Goal: Information Seeking & Learning: Learn about a topic

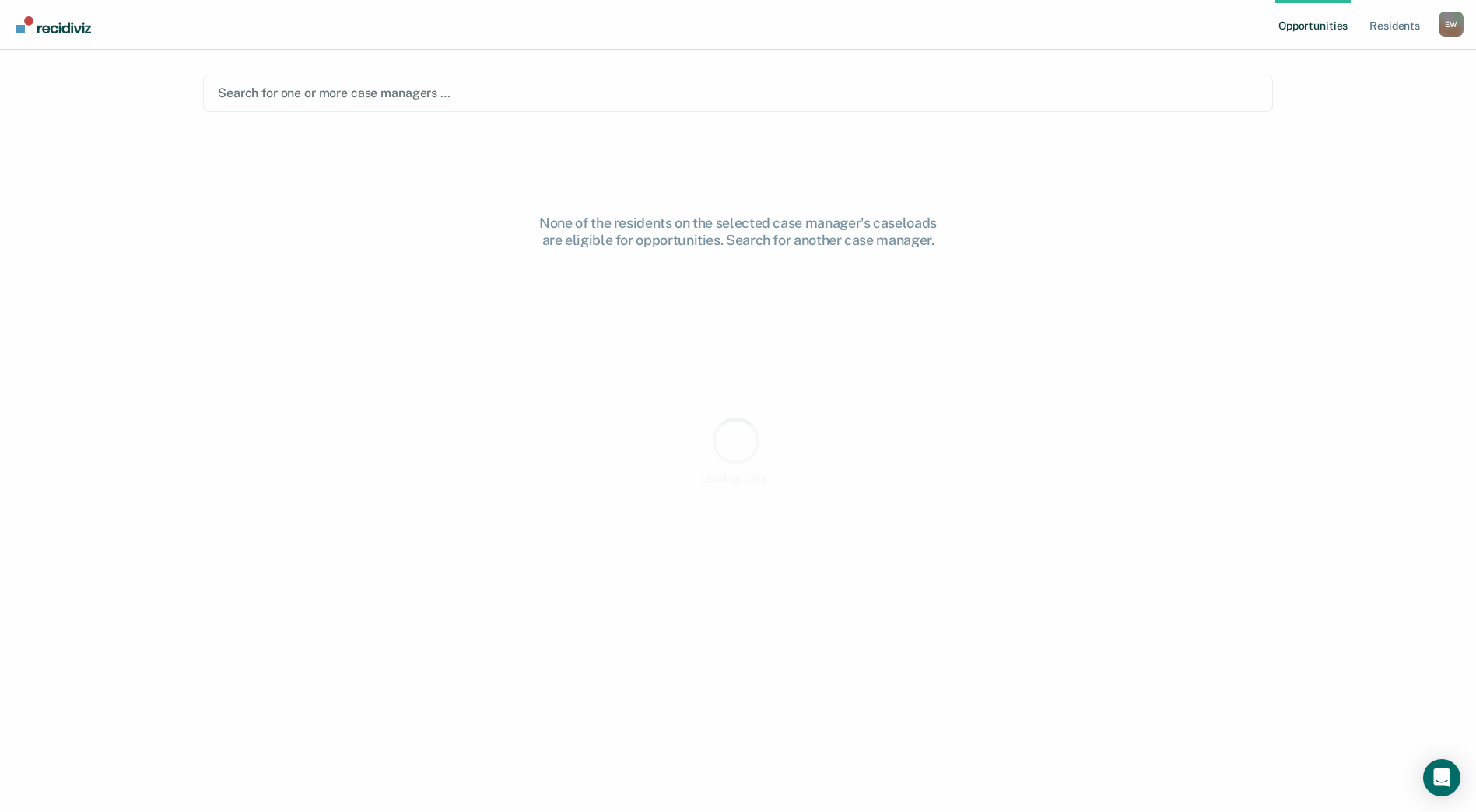
click at [866, 320] on div "None of the residents on the selected case manager's caseloads are eligible for…" at bounding box center [738, 449] width 1070 height 638
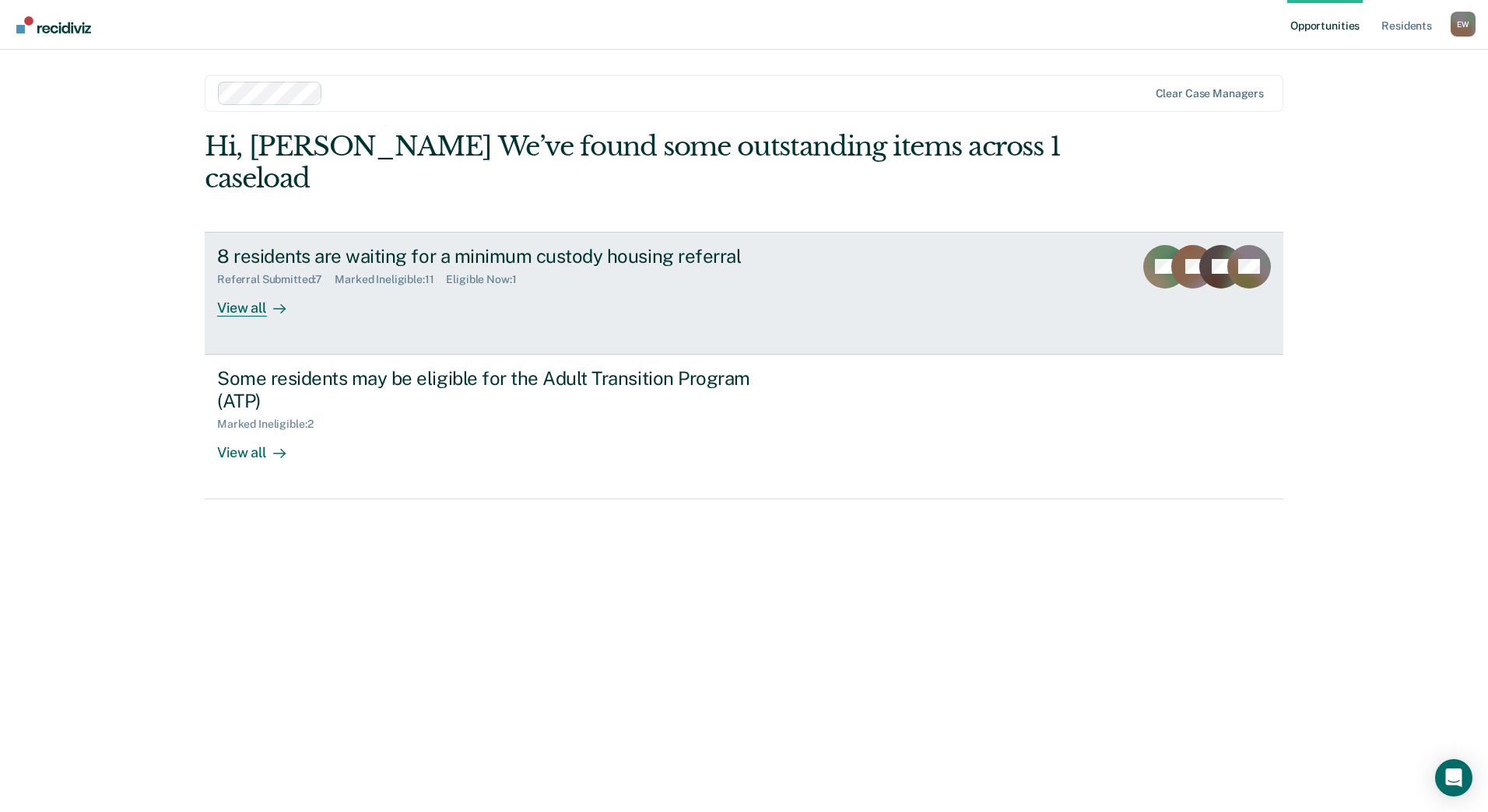
click at [280, 309] on icon at bounding box center [279, 309] width 12 height 0
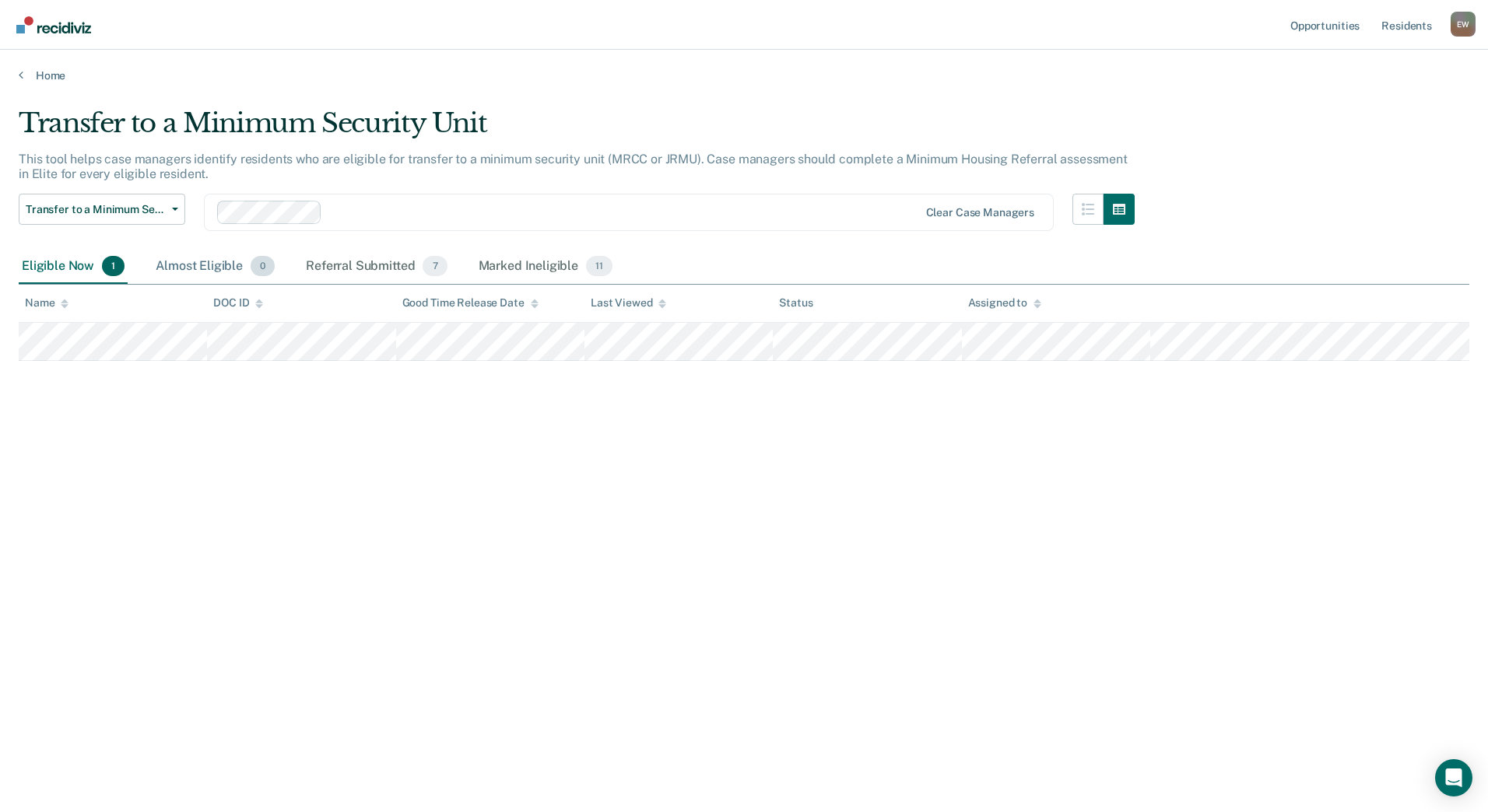
click at [188, 271] on div "Almost Eligible 0" at bounding box center [215, 267] width 126 height 34
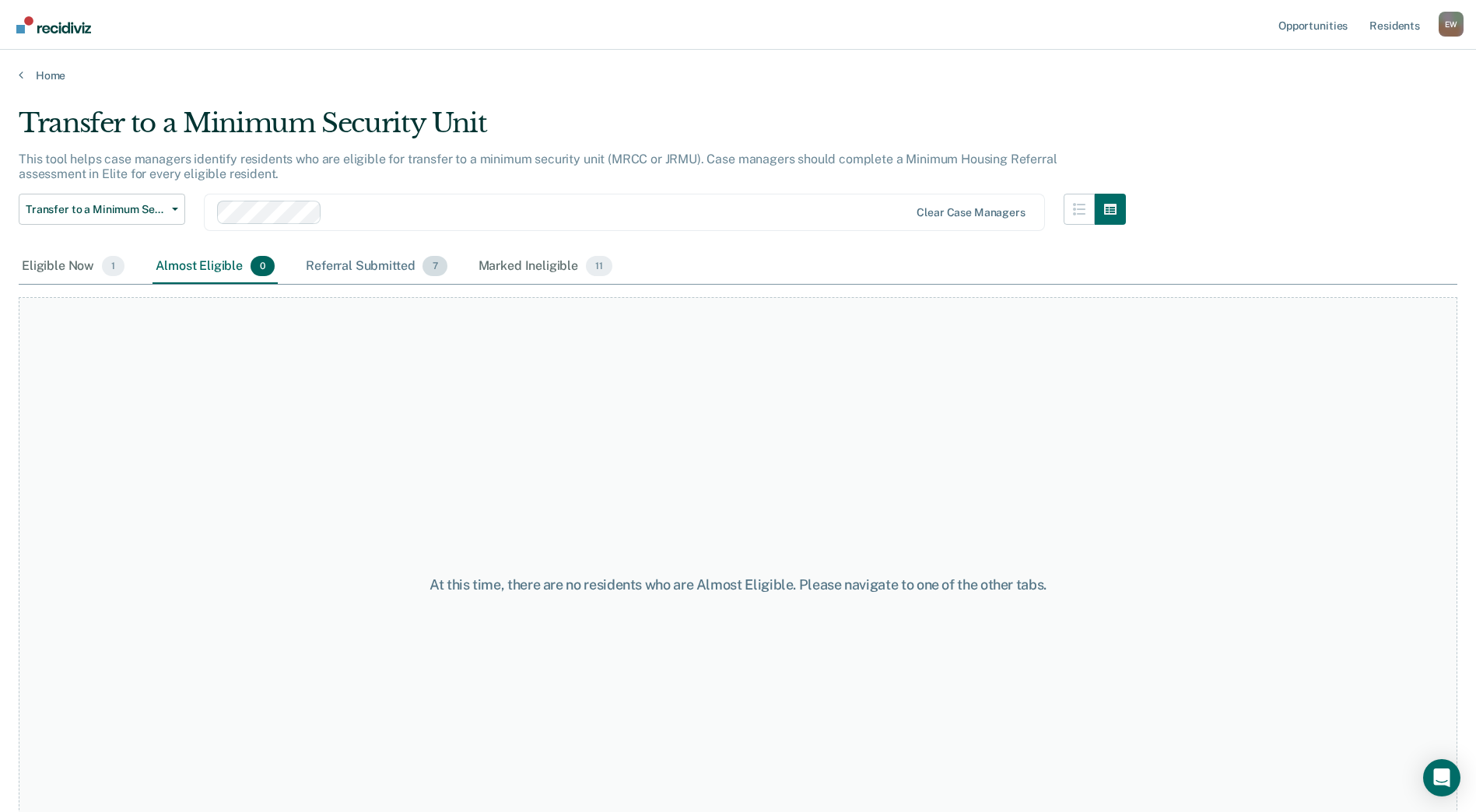
click at [355, 261] on div "Referral Submitted 7" at bounding box center [376, 267] width 147 height 34
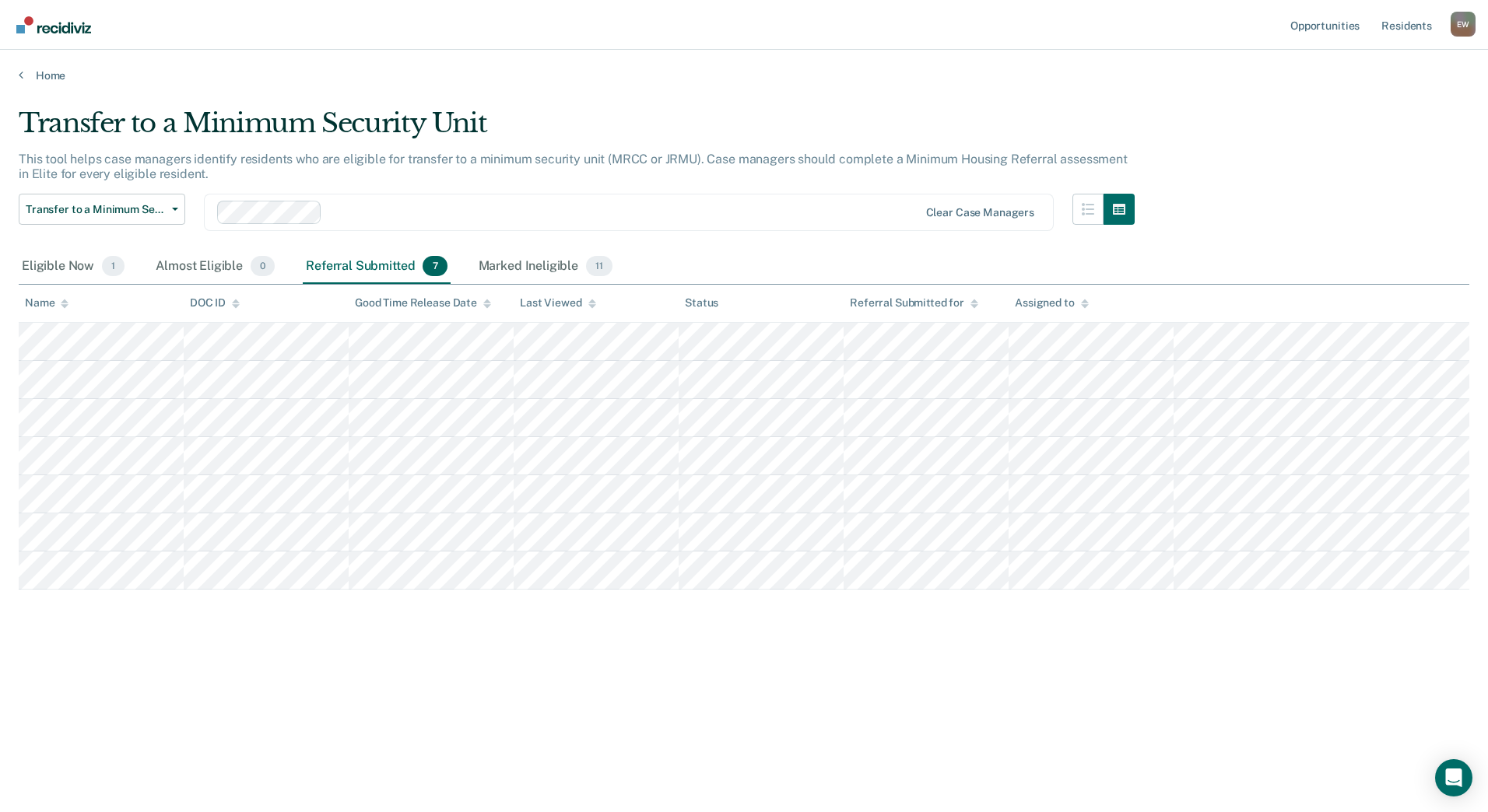
drag, startPoint x: 524, startPoint y: 265, endPoint x: 471, endPoint y: 263, distance: 53.0
click at [523, 264] on div "Marked Ineligible 11" at bounding box center [545, 267] width 140 height 34
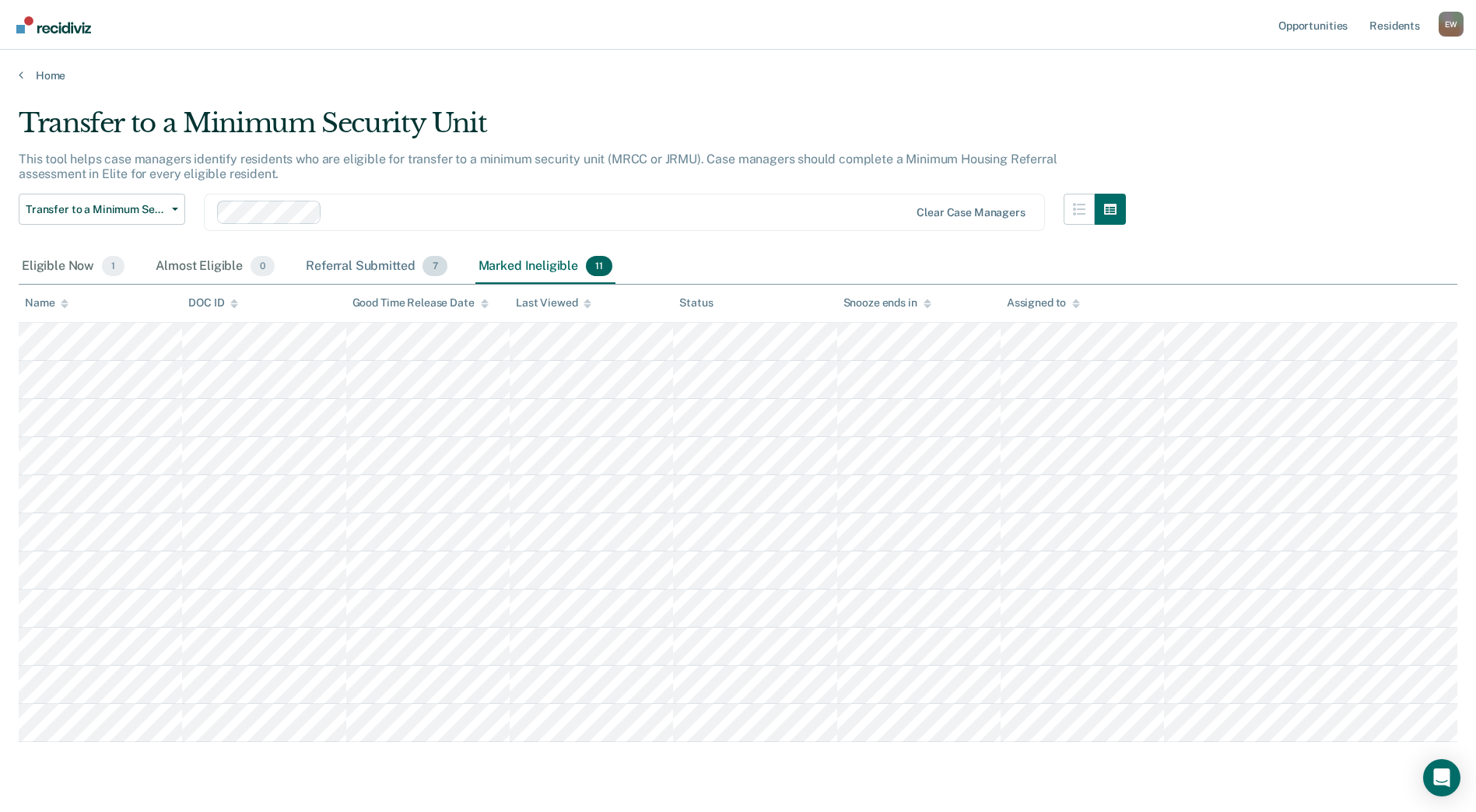
click at [405, 263] on div "Referral Submitted 7" at bounding box center [376, 267] width 147 height 34
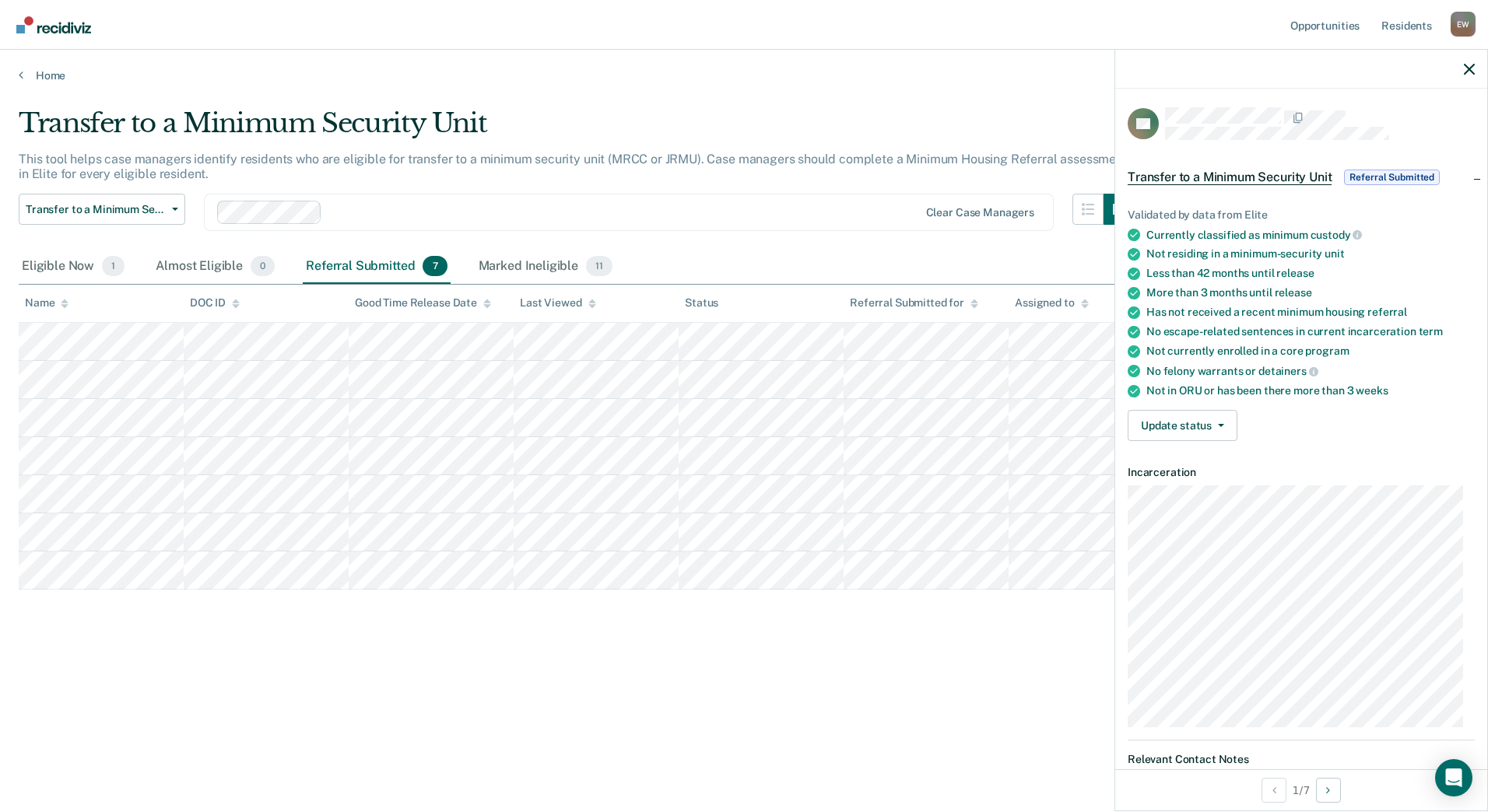
click at [872, 610] on div "Transfer to a Minimum Security Unit This tool helps case managers identify resi…" at bounding box center [744, 401] width 1451 height 588
click at [1471, 72] on icon "button" at bounding box center [1469, 69] width 11 height 11
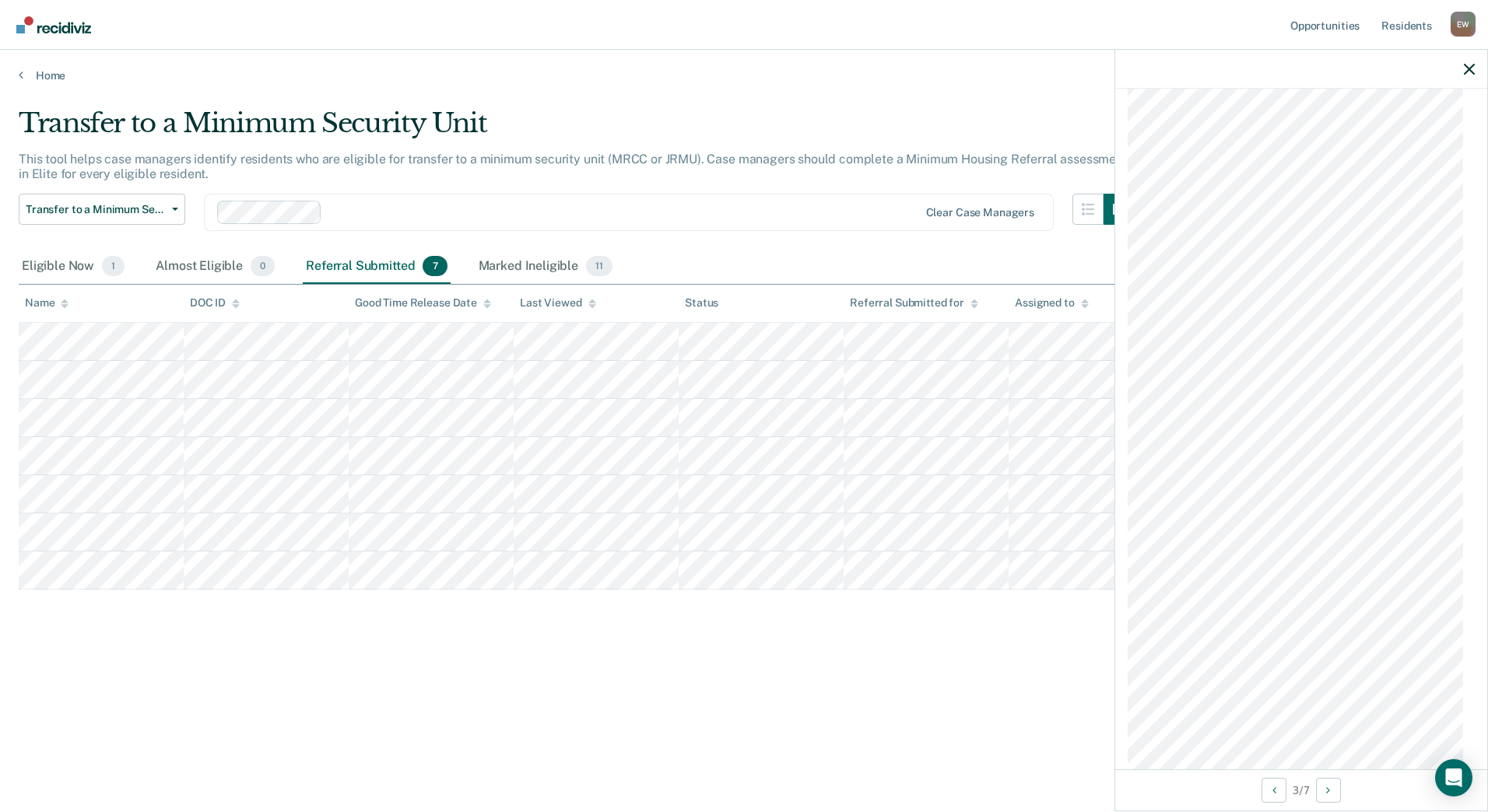
scroll to position [855, 0]
click at [630, 615] on div "Transfer to a Minimum Security Unit This tool helps case managers identify resi…" at bounding box center [744, 401] width 1451 height 588
click at [559, 669] on div "Transfer to a Minimum Security Unit This tool helps case managers identify resi…" at bounding box center [744, 401] width 1451 height 588
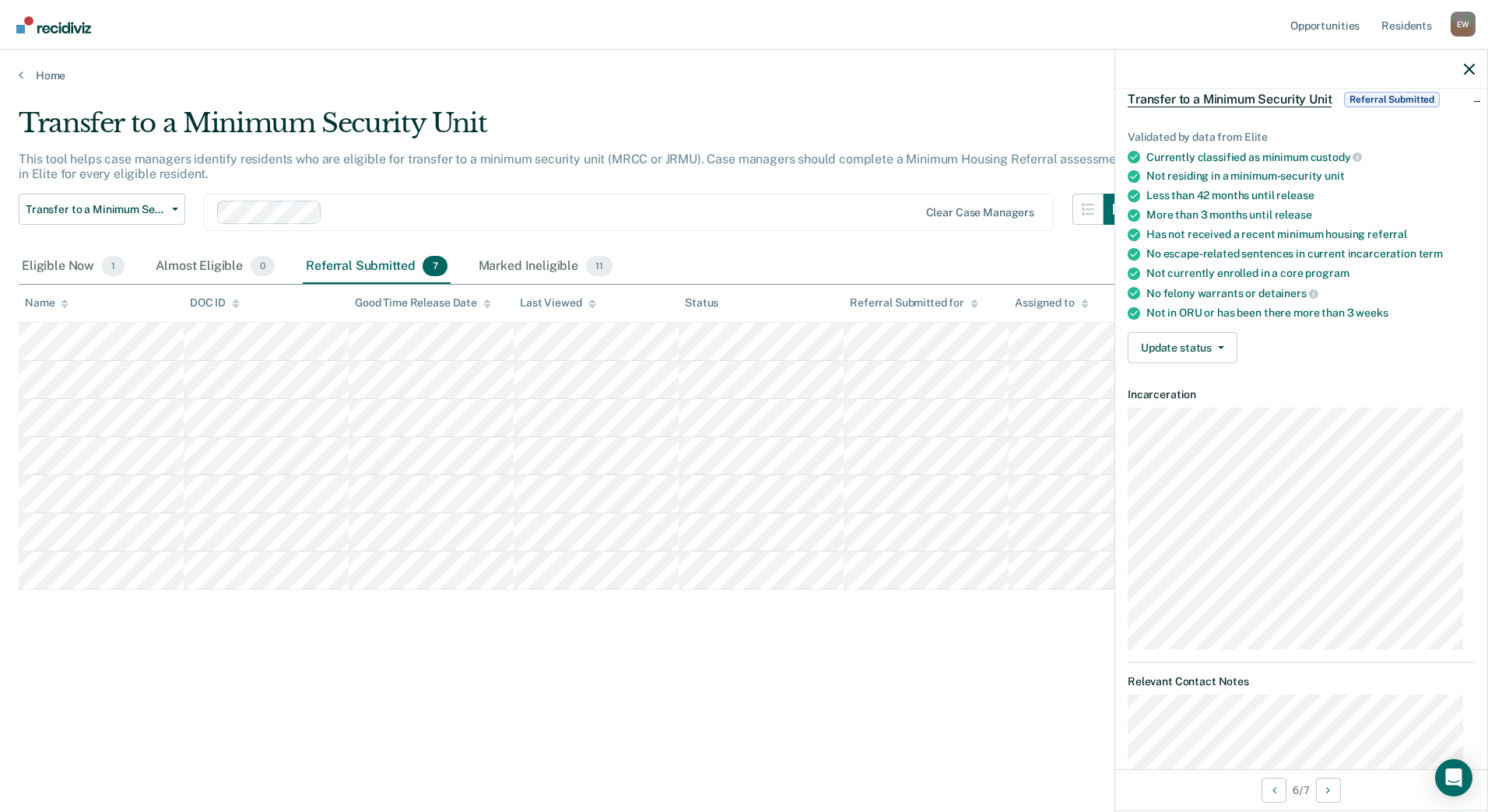
scroll to position [156, 0]
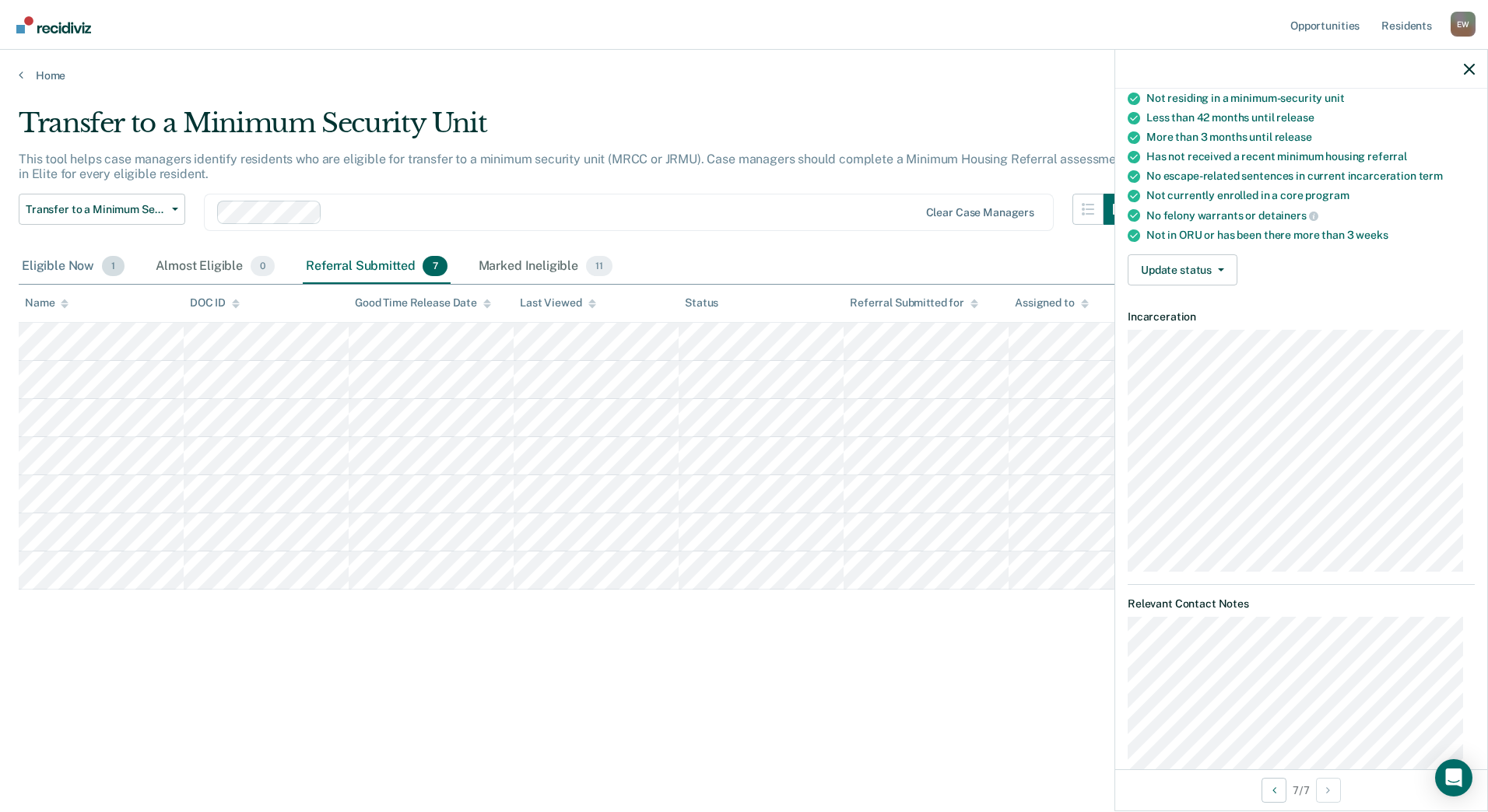
click at [86, 259] on div "Eligible Now 1" at bounding box center [73, 267] width 109 height 34
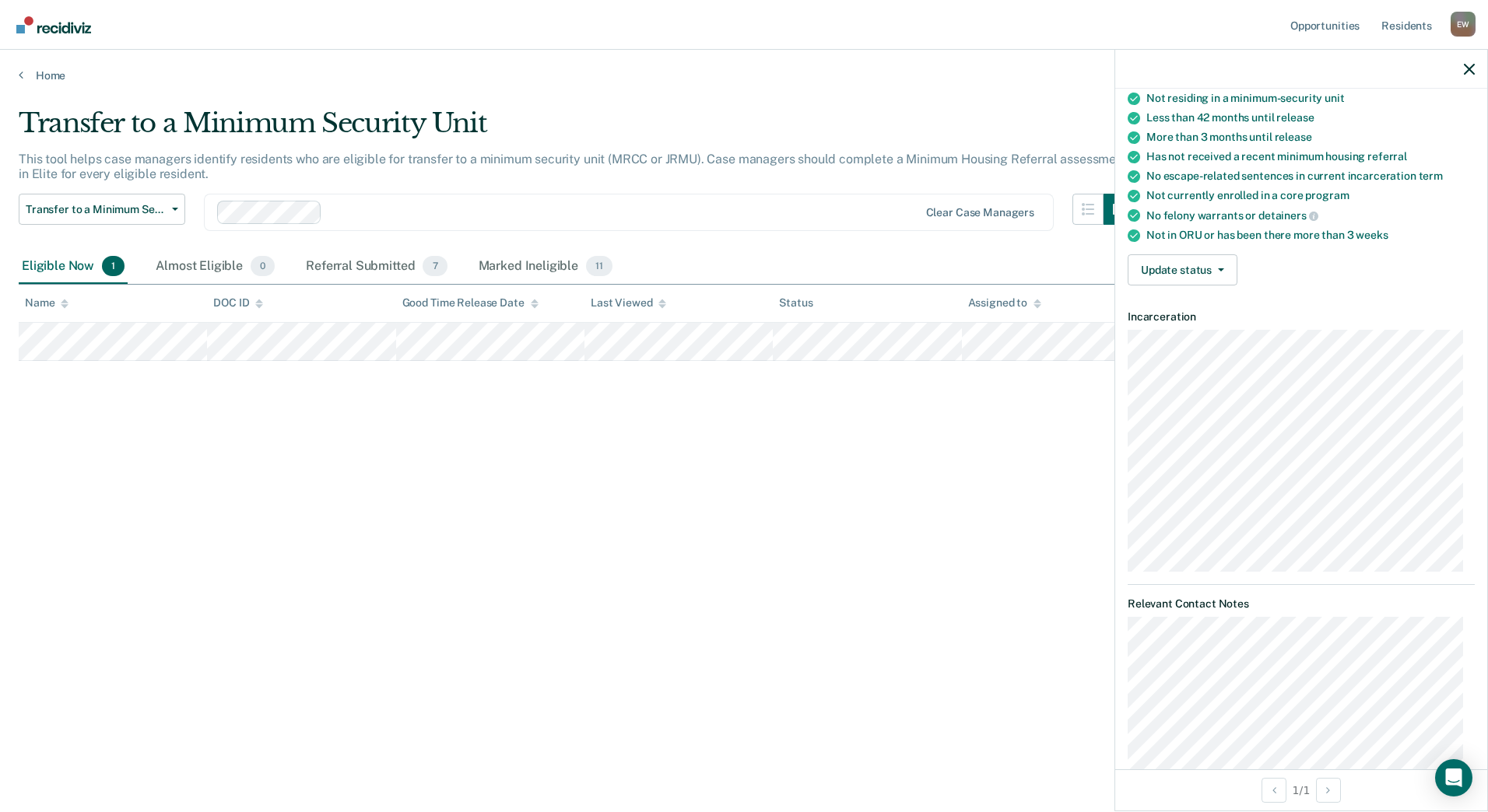
scroll to position [0, 0]
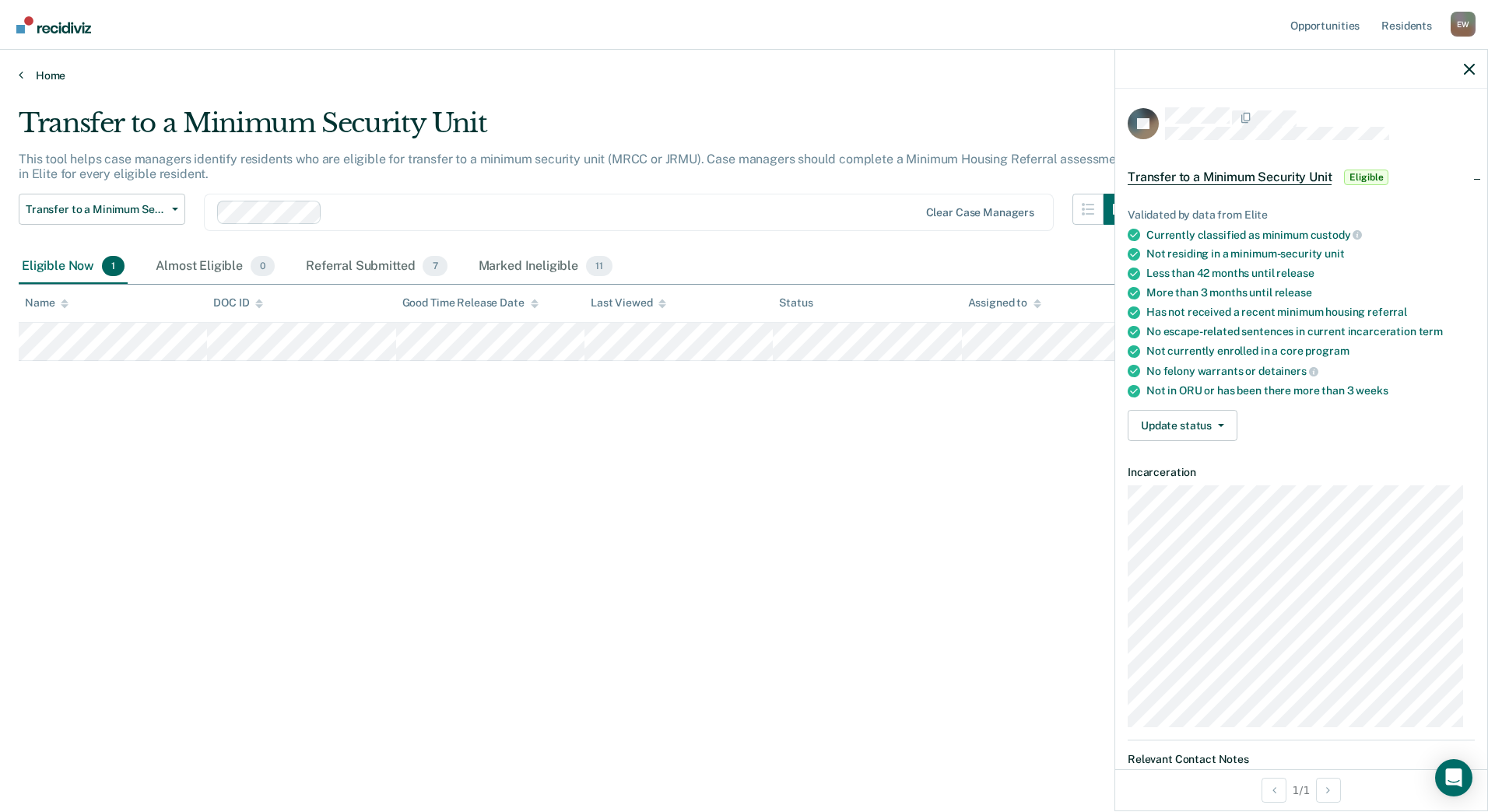
click at [21, 76] on icon at bounding box center [20, 74] width 5 height 13
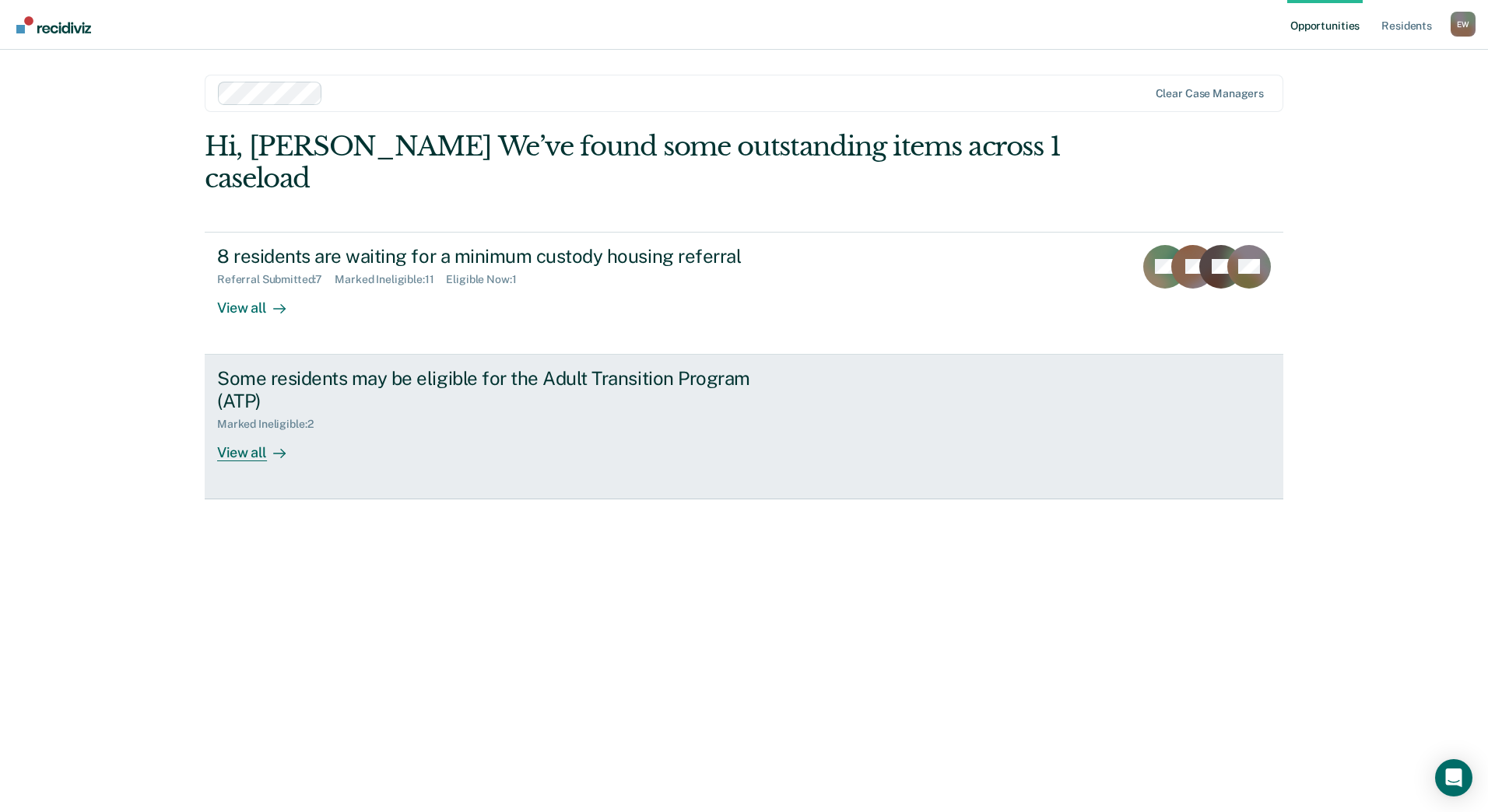
click at [287, 399] on div "Some residents may be eligible for the Adult Transition Program (ATP)" at bounding box center [490, 389] width 546 height 45
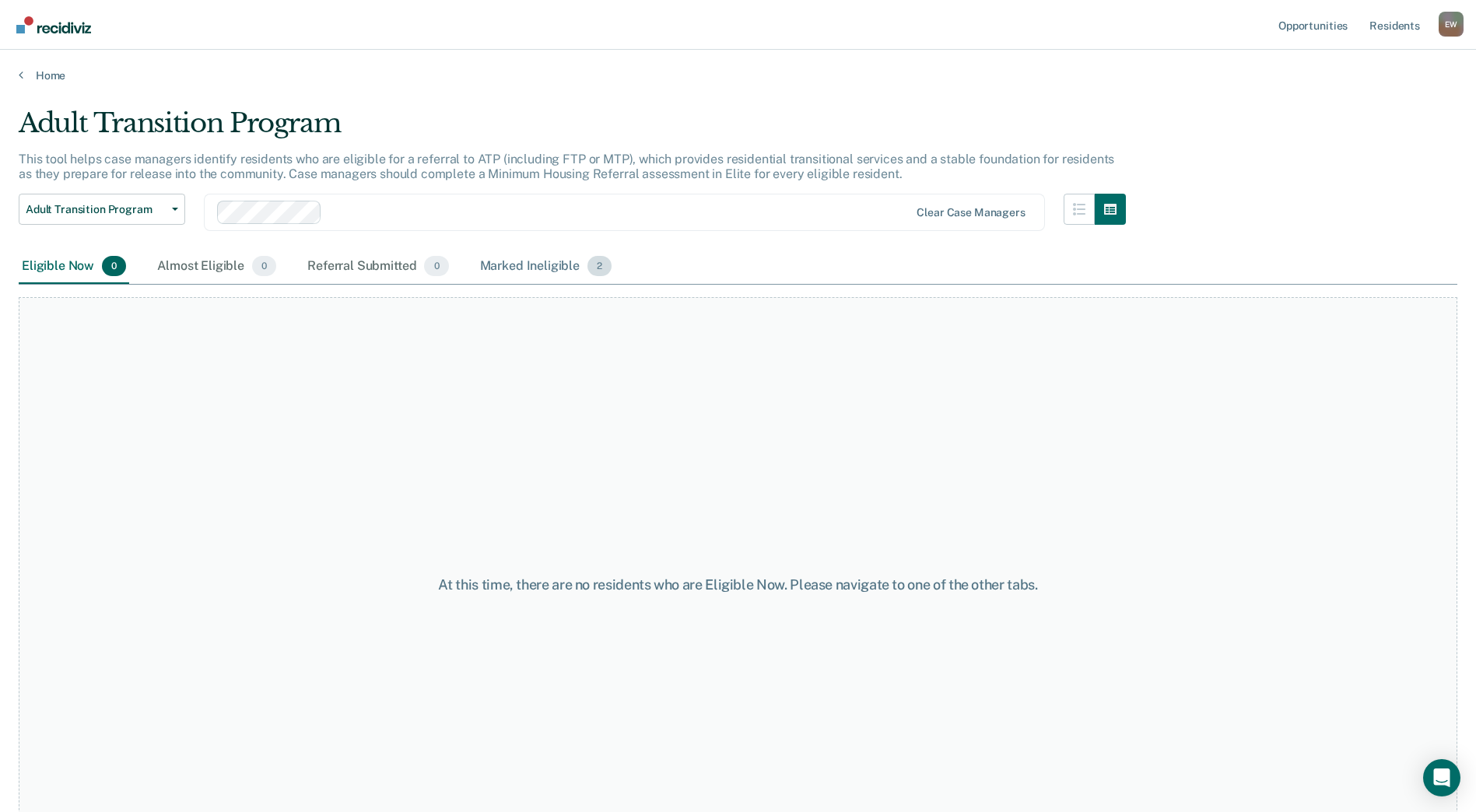
click at [542, 266] on div "Marked Ineligible 2" at bounding box center [546, 267] width 138 height 34
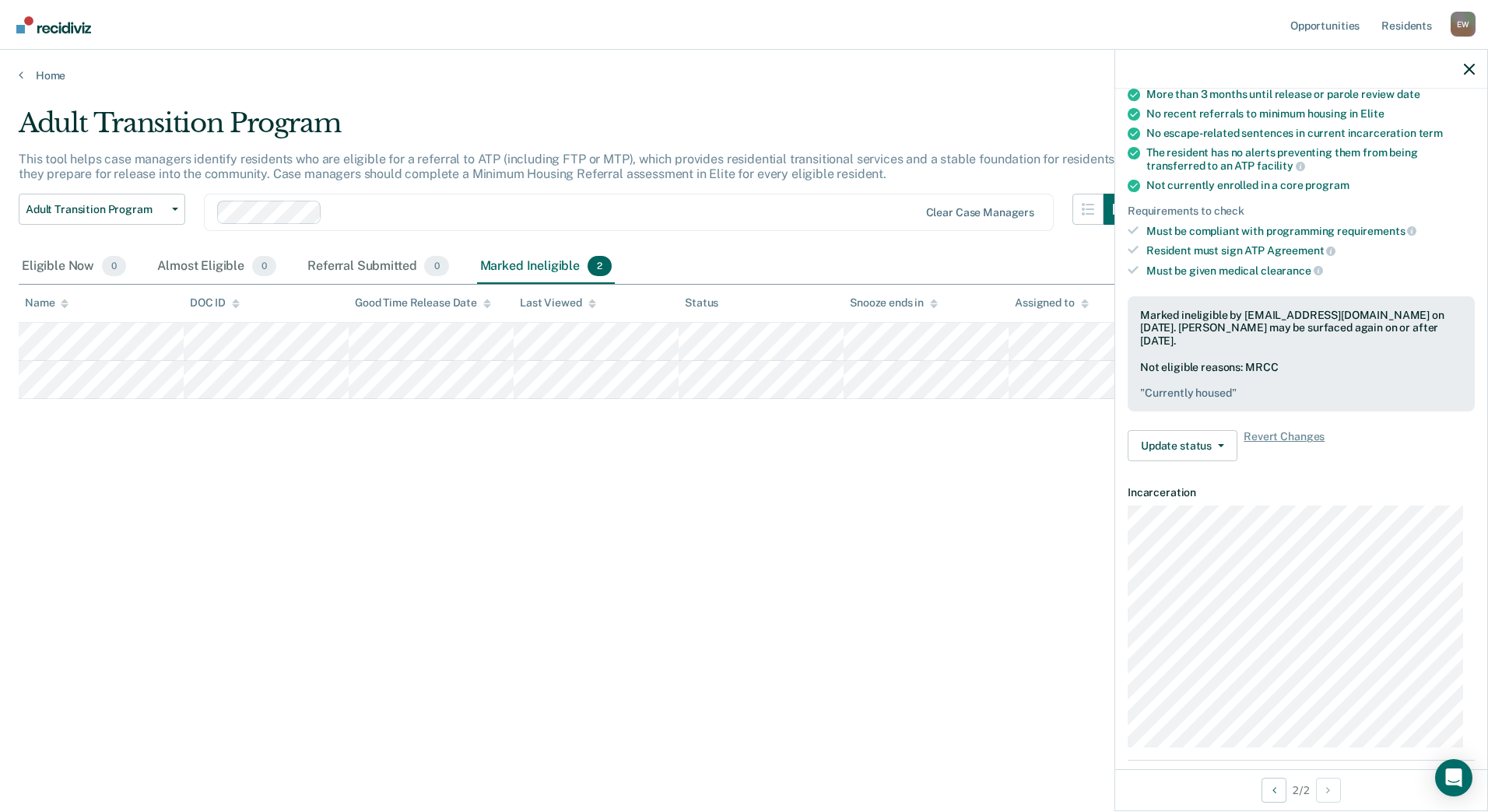
scroll to position [370, 0]
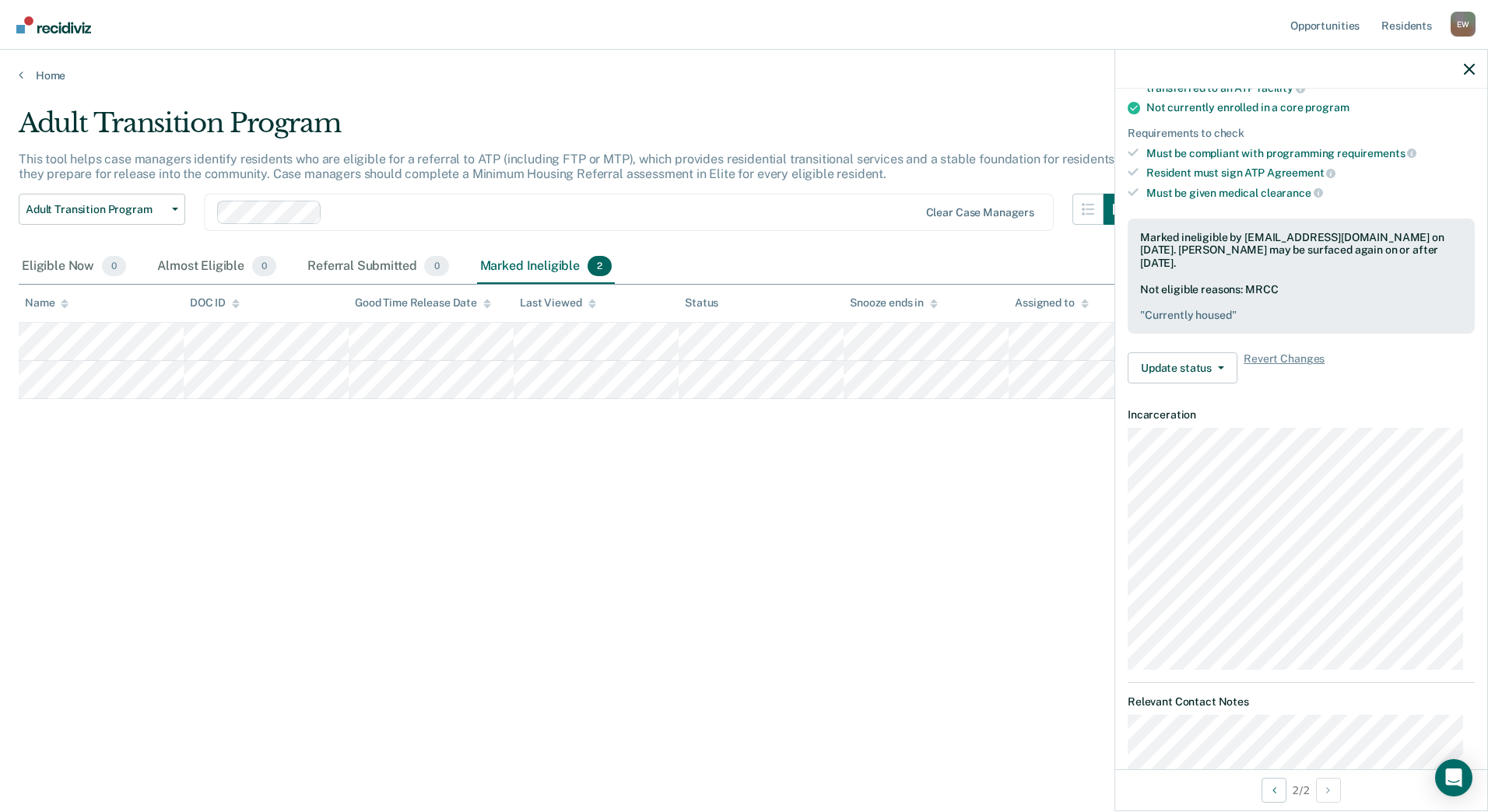
click at [939, 463] on div "Adult Transition Program This tool helps case managers identify residents who a…" at bounding box center [744, 401] width 1451 height 588
click at [1462, 70] on div at bounding box center [1301, 69] width 372 height 39
